Goal: Find specific page/section: Find specific page/section

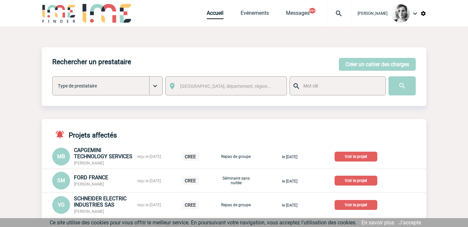
click at [344, 9] on div at bounding box center [339, 13] width 24 height 26
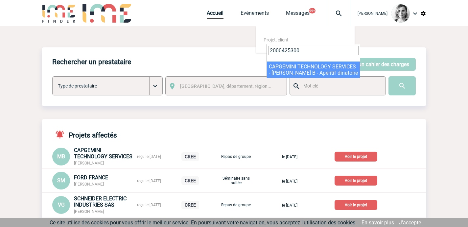
type input "2000425300"
select select "24801"
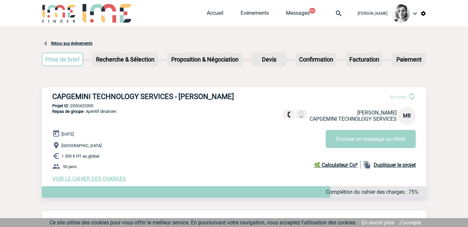
drag, startPoint x: 50, startPoint y: 96, endPoint x: 239, endPoint y: 89, distance: 189.0
click at [239, 89] on div "CAPGEMINI TECHNOLOGY SERVICES - [PERSON_NAME] En cours [PERSON_NAME] CAPGEMINI …" at bounding box center [234, 137] width 384 height 100
copy h3 "CAPGEMINI TECHNOLOGY SERVICES - [PERSON_NAME]"
